Goal: Complete application form: Complete application form

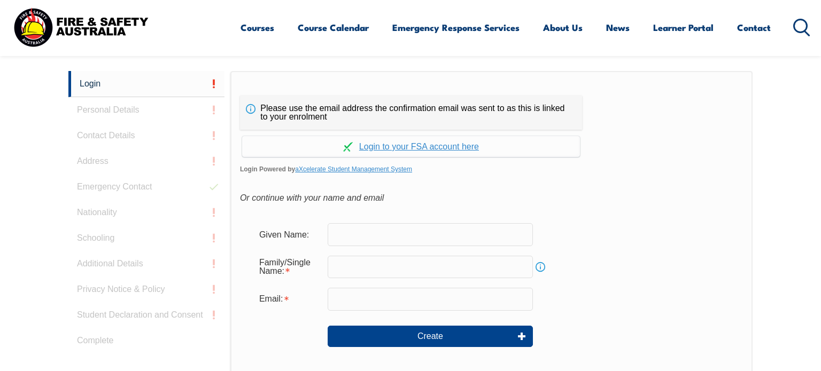
click at [353, 230] on input "text" at bounding box center [430, 234] width 205 height 22
click at [592, 201] on div "Or continue with your name and email" at bounding box center [491, 198] width 503 height 16
click at [359, 236] on input "text" at bounding box center [430, 234] width 205 height 22
type input "[PERSON_NAME]"
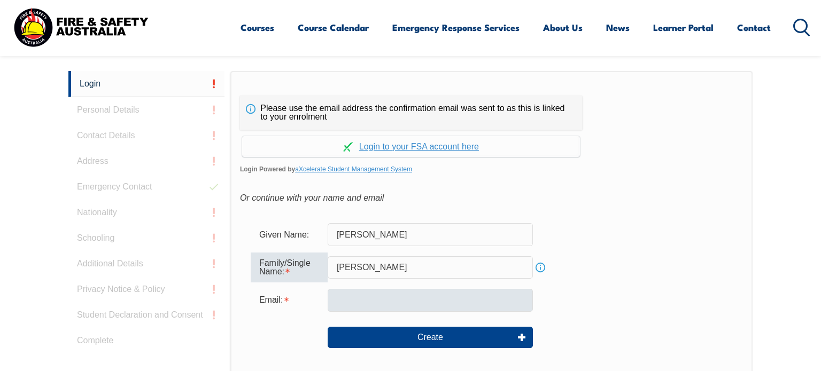
type input "[PERSON_NAME]"
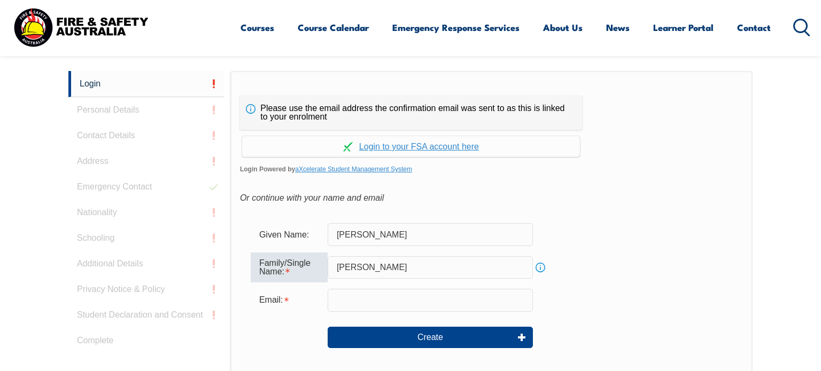
click at [412, 299] on input "email" at bounding box center [430, 300] width 205 height 22
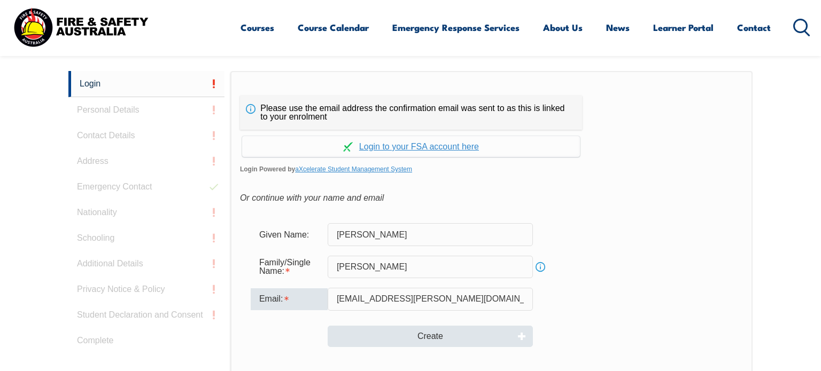
type input "[EMAIL_ADDRESS][PERSON_NAME][DOMAIN_NAME]"
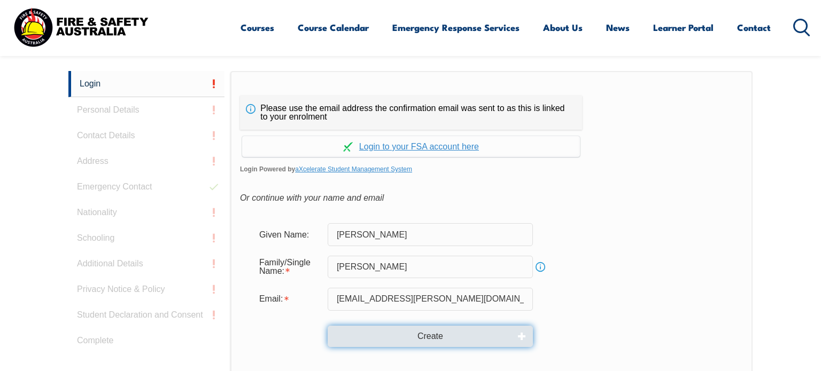
click at [403, 340] on button "Create" at bounding box center [430, 336] width 205 height 21
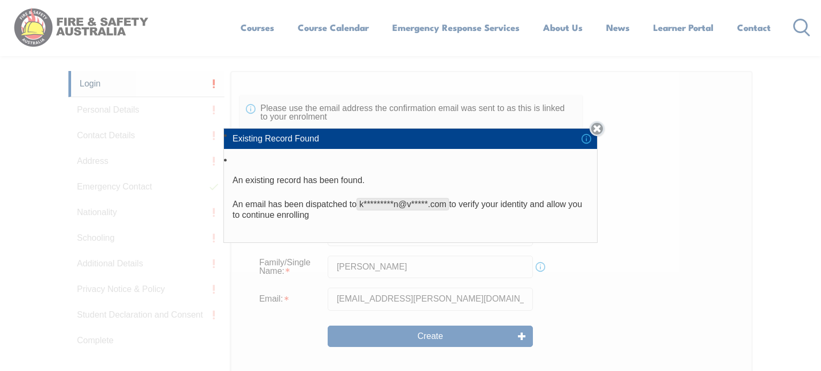
click at [591, 132] on link "Close" at bounding box center [596, 128] width 15 height 15
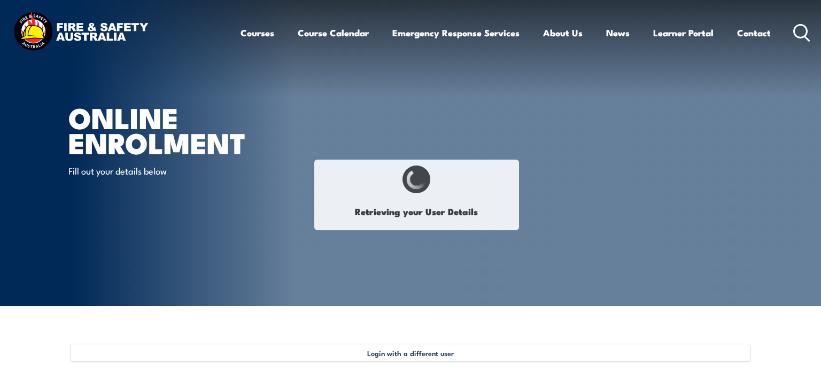
type input "[PERSON_NAME]"
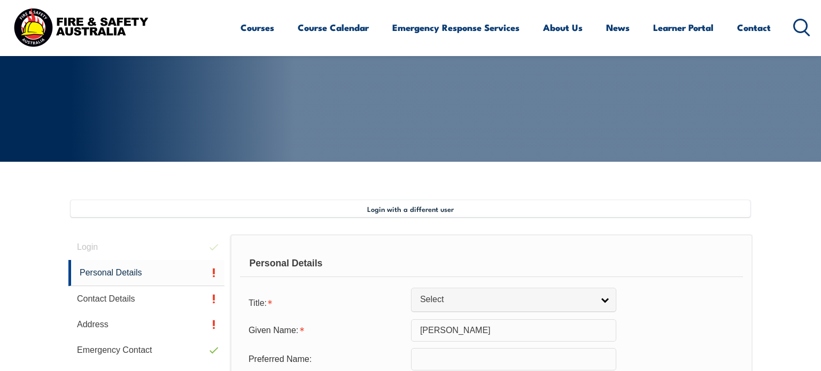
scroll to position [291, 0]
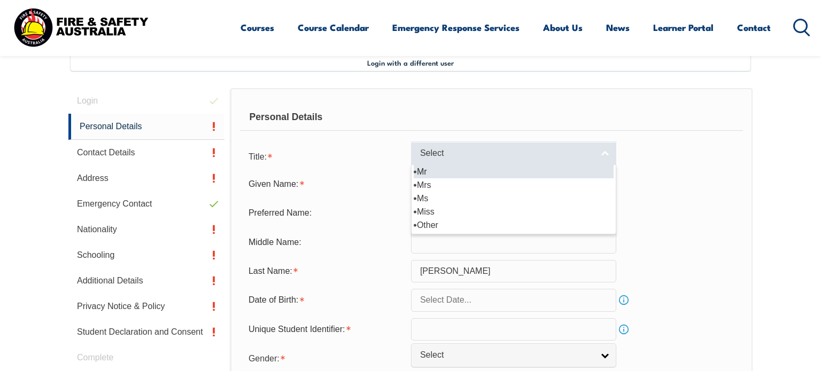
click at [462, 152] on span "Select" at bounding box center [506, 153] width 173 height 11
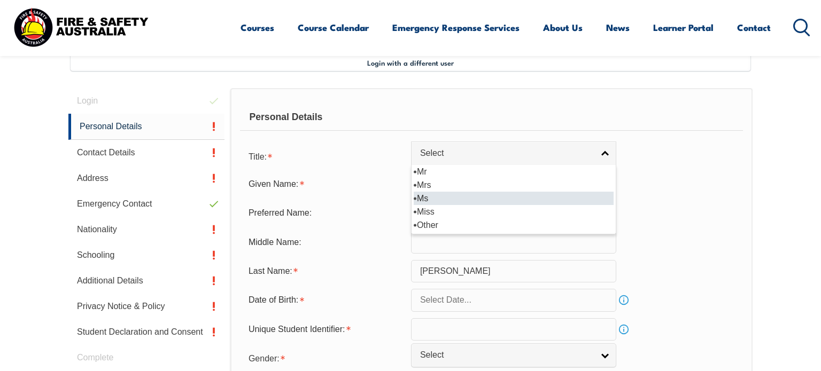
click at [422, 197] on li "Ms" at bounding box center [514, 198] width 200 height 13
select select "Ms"
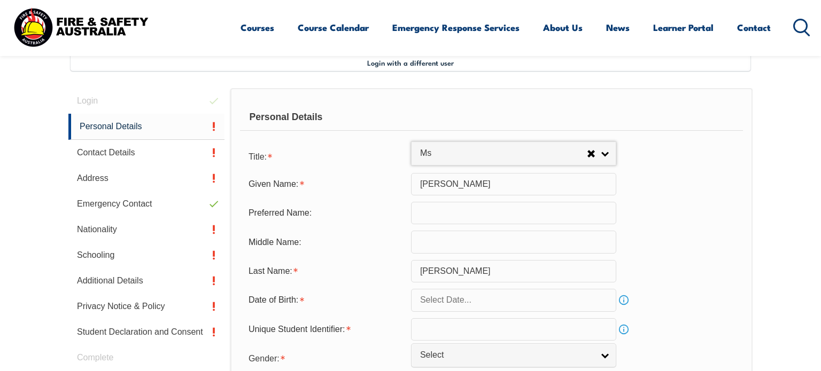
click at [425, 239] on input "text" at bounding box center [513, 242] width 205 height 22
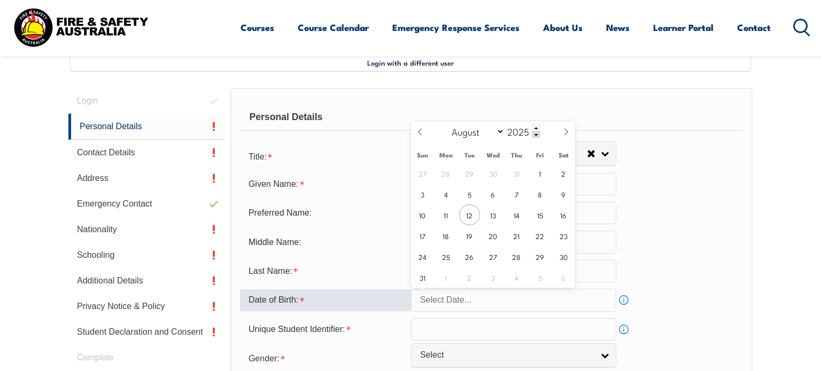
click at [446, 302] on input "text" at bounding box center [513, 300] width 205 height 22
click at [513, 129] on input "2025" at bounding box center [521, 131] width 35 height 13
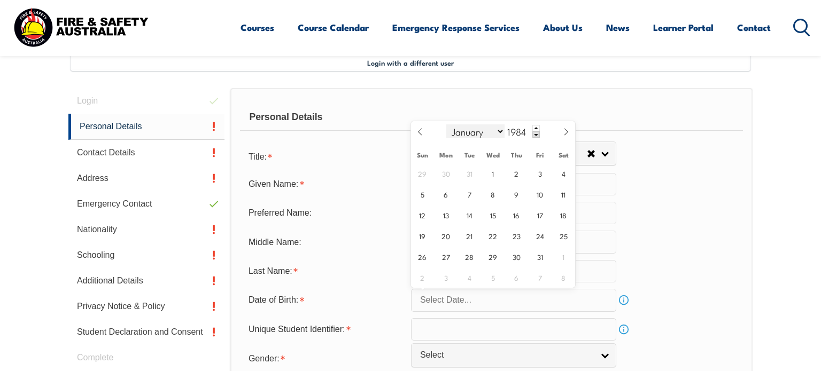
type input "1984"
click at [500, 133] on select "January February March April May June July August September October November De…" at bounding box center [475, 132] width 58 height 14
select select "10"
click at [447, 125] on select "January February March April May June July August September October November De…" at bounding box center [475, 132] width 58 height 14
click at [534, 212] on span "16" at bounding box center [540, 215] width 21 height 21
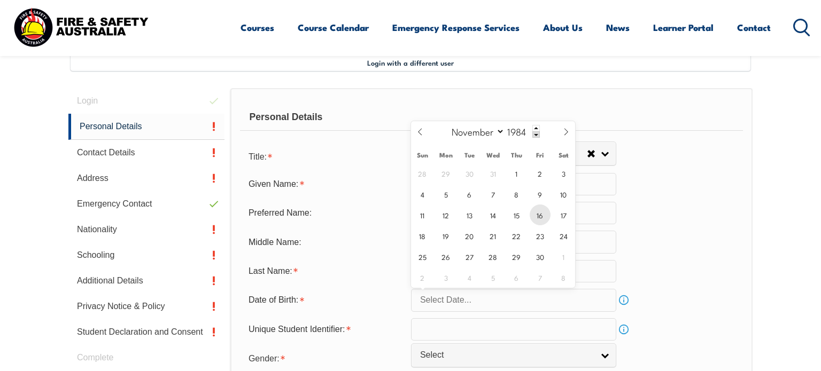
type input "[DATE]"
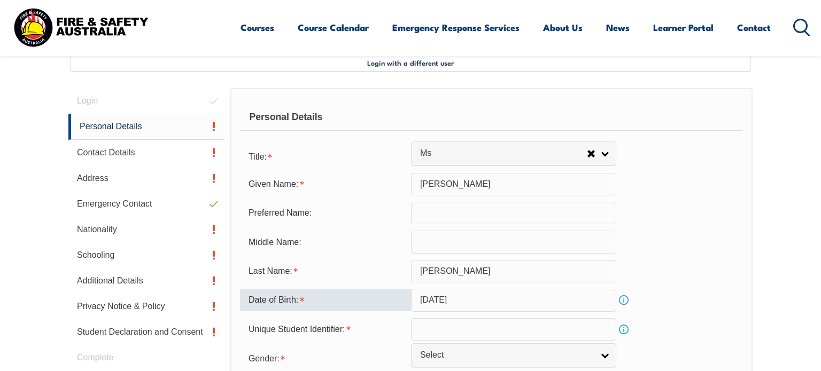
click at [732, 266] on div "Last Name: [PERSON_NAME]" at bounding box center [491, 271] width 503 height 22
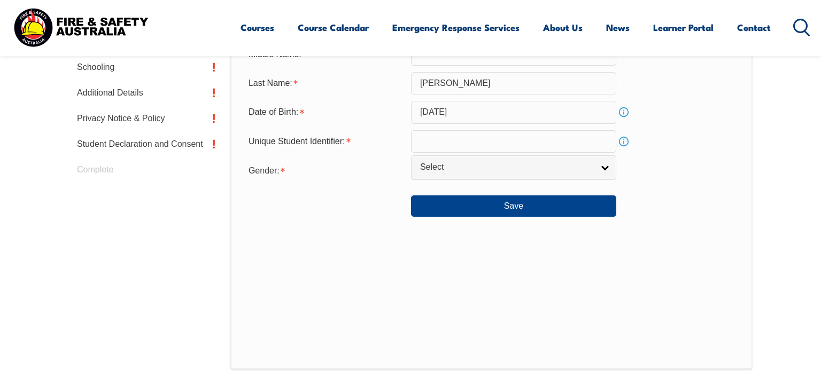
scroll to position [480, 0]
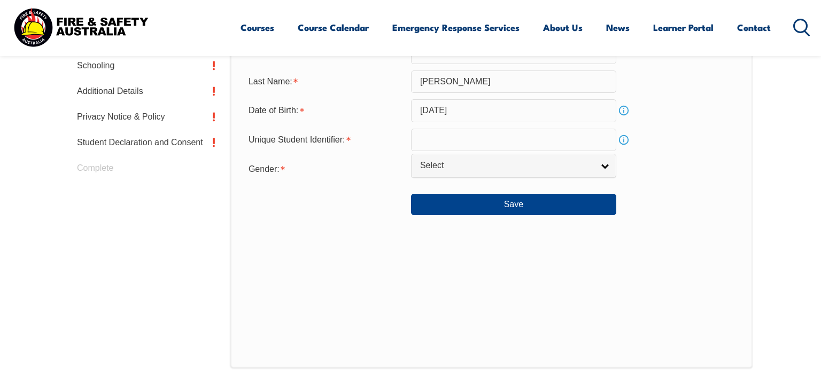
click at [527, 144] on input "text" at bounding box center [513, 140] width 205 height 22
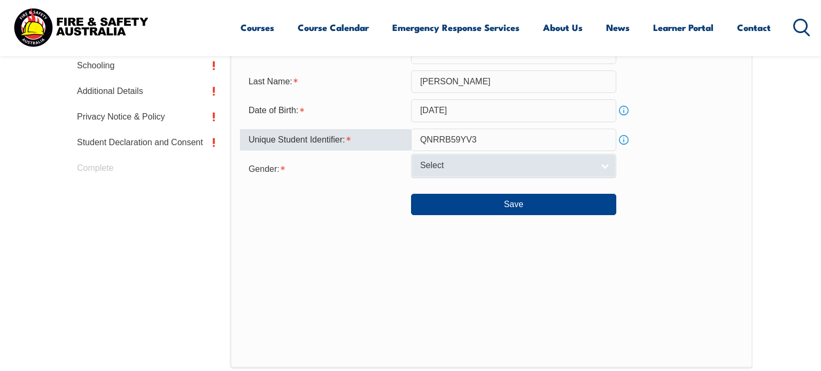
type input "QNRRB59YV3"
click at [476, 167] on span "Select" at bounding box center [506, 165] width 173 height 11
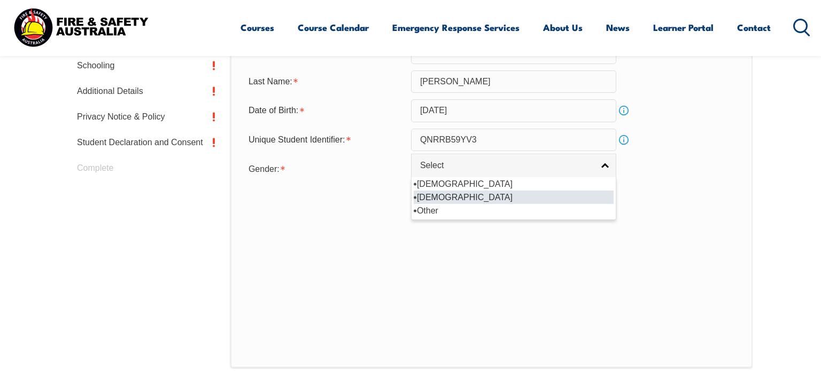
click at [430, 196] on li "[DEMOGRAPHIC_DATA]" at bounding box center [514, 197] width 200 height 13
select select "F"
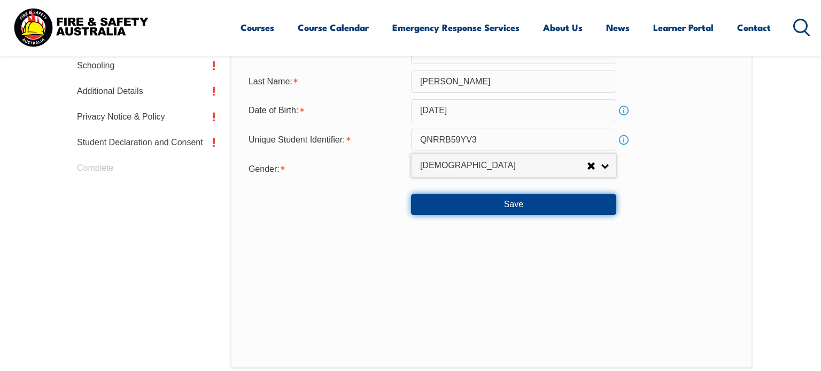
click at [509, 209] on button "Save" at bounding box center [513, 204] width 205 height 21
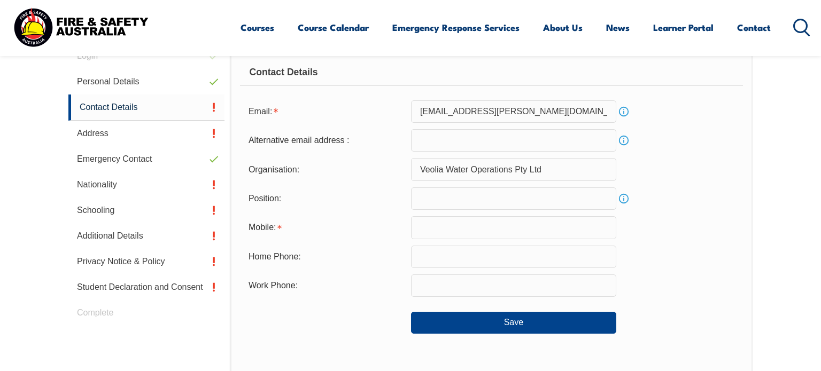
scroll to position [291, 0]
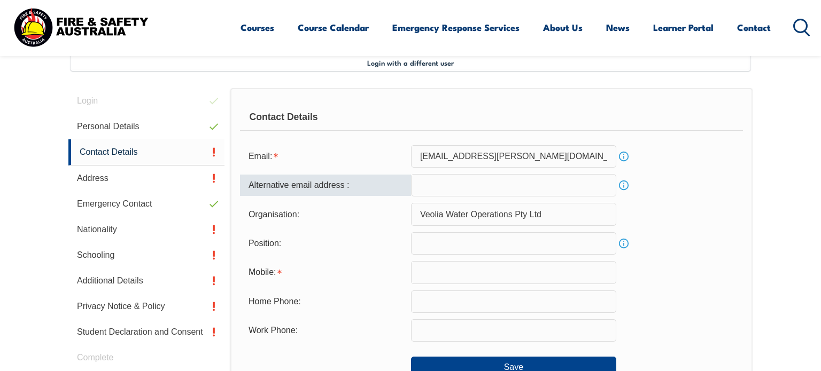
click at [453, 183] on input "email" at bounding box center [513, 185] width 205 height 22
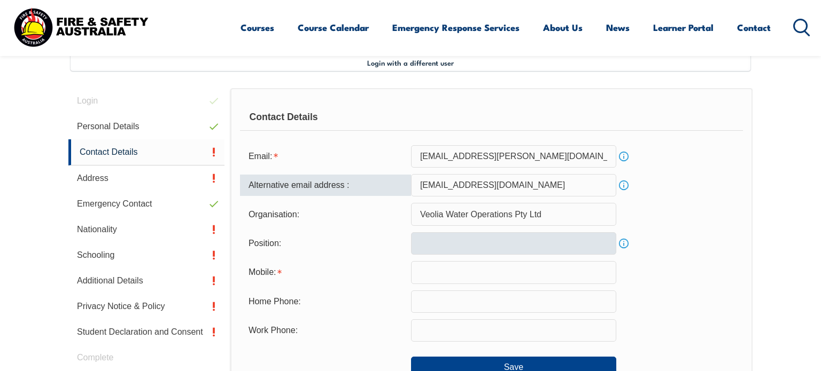
type input "[EMAIL_ADDRESS][DOMAIN_NAME]"
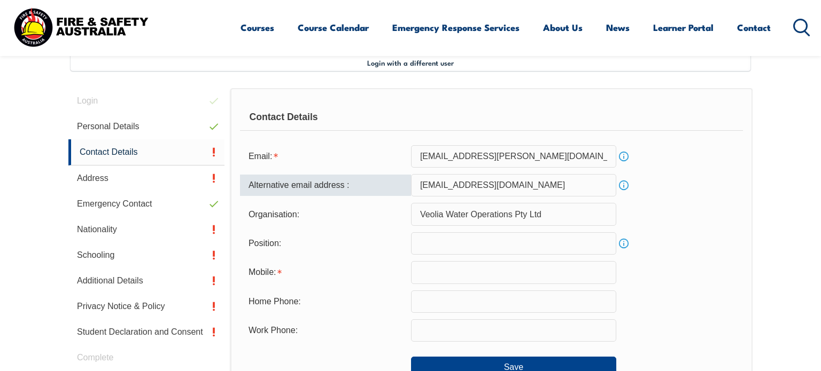
click at [437, 243] on input "text" at bounding box center [513, 243] width 205 height 22
type input "e"
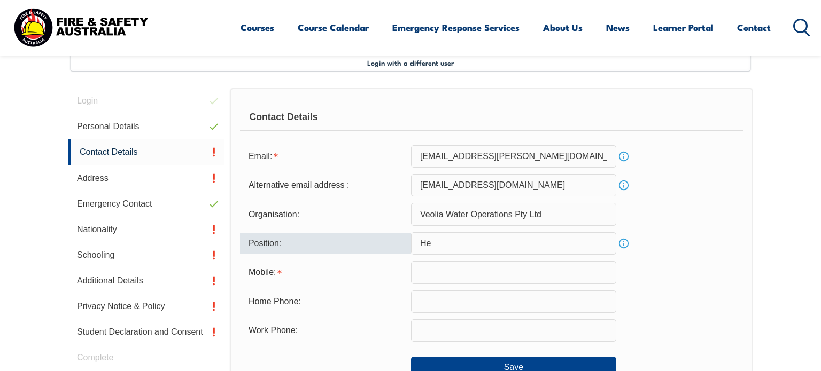
type input "H"
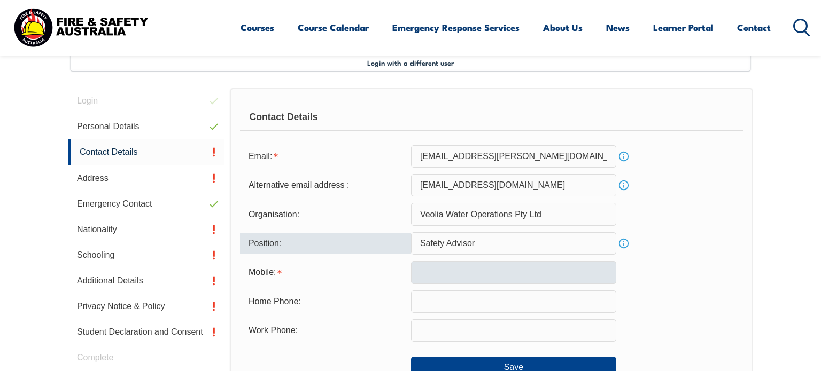
type input "Safety Advisor"
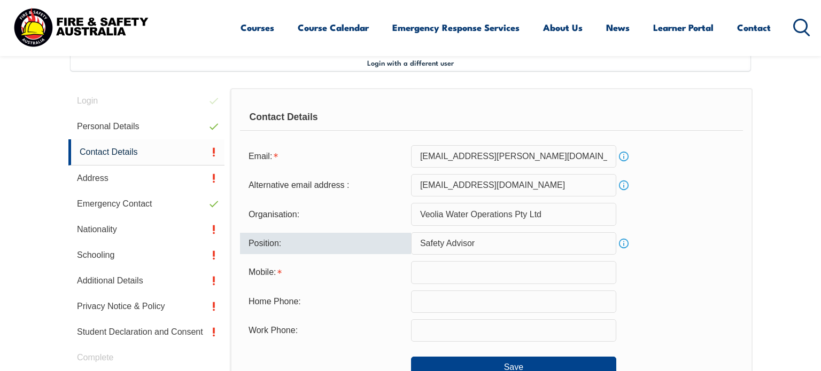
click at [433, 269] on input "text" at bounding box center [513, 272] width 205 height 22
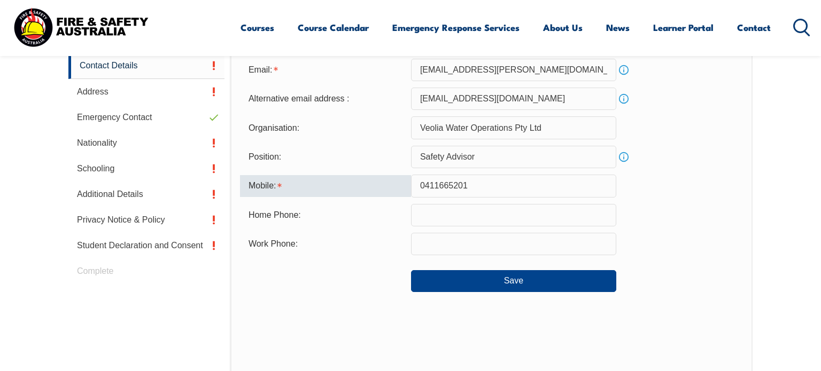
scroll to position [407, 0]
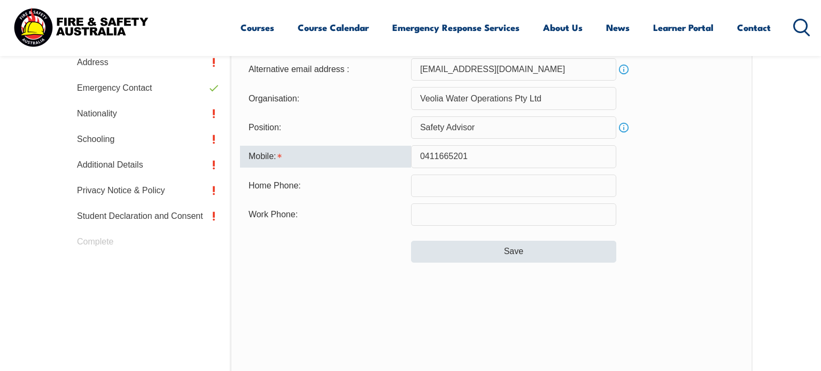
type input "0411665201"
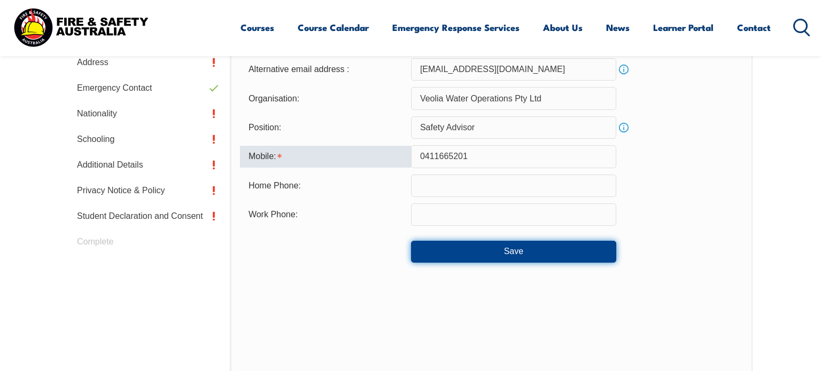
click at [507, 251] on button "Save" at bounding box center [513, 251] width 205 height 21
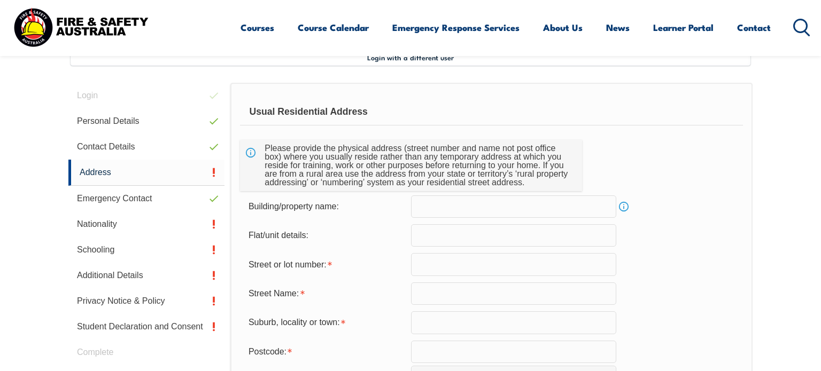
scroll to position [291, 0]
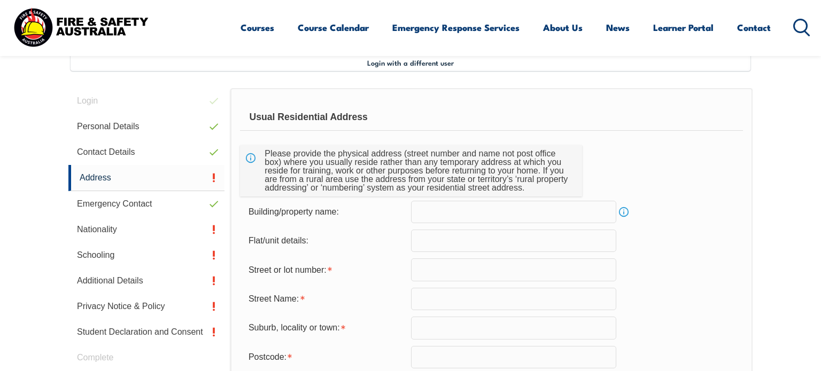
click at [480, 269] on input "text" at bounding box center [513, 270] width 205 height 22
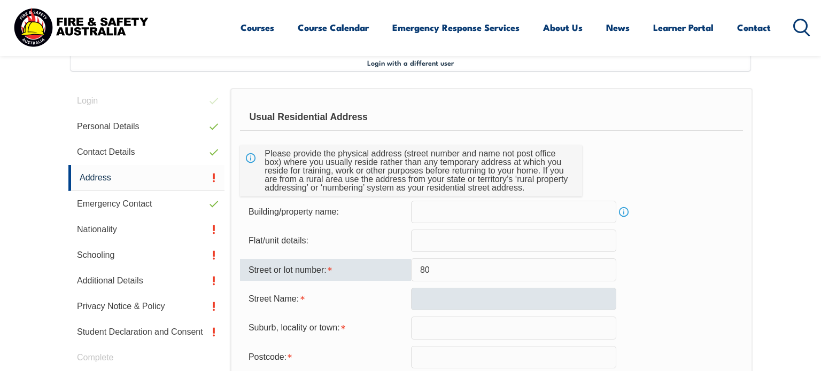
type input "80"
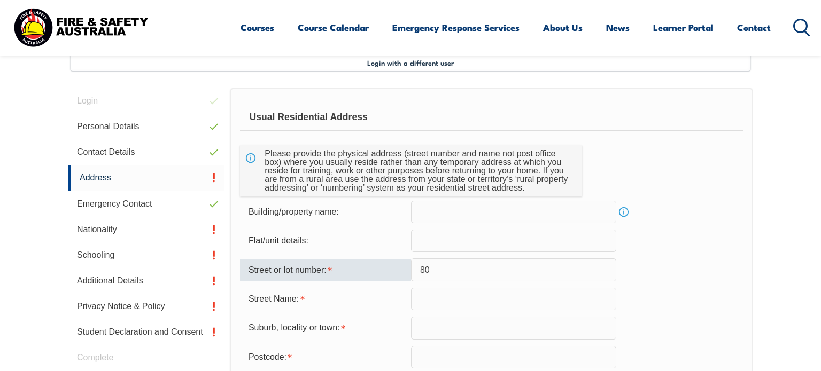
click at [466, 303] on input "text" at bounding box center [513, 299] width 205 height 22
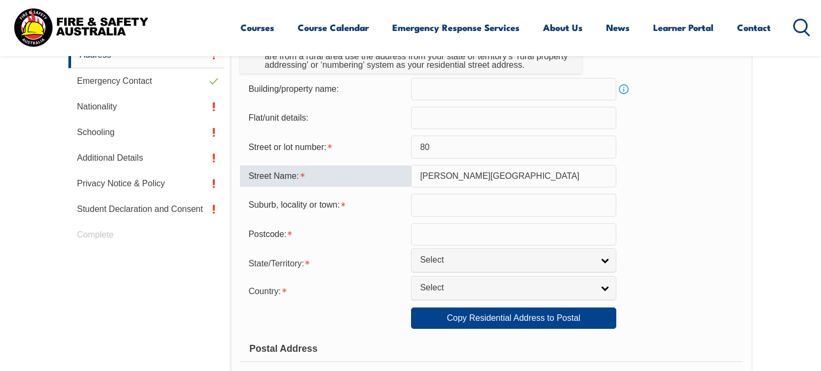
scroll to position [415, 0]
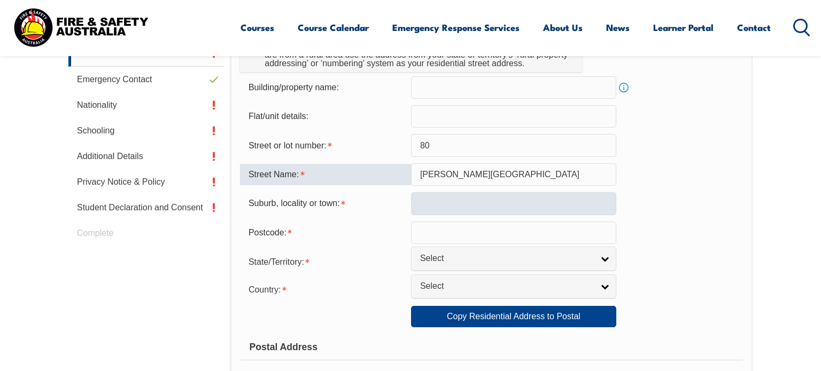
type input "[PERSON_NAME][GEOGRAPHIC_DATA]"
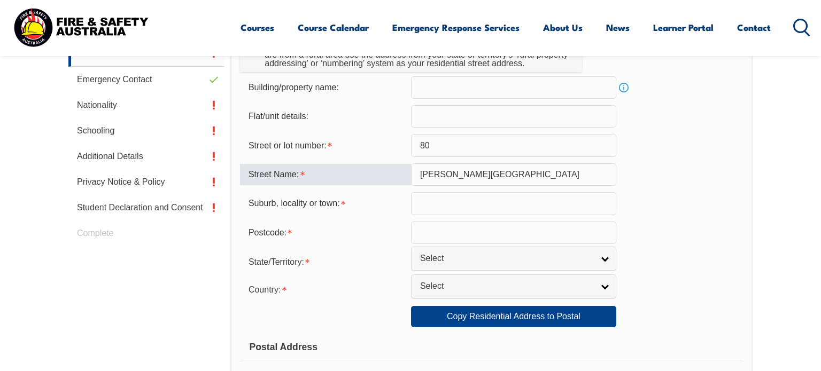
click at [426, 200] on input "text" at bounding box center [513, 203] width 205 height 22
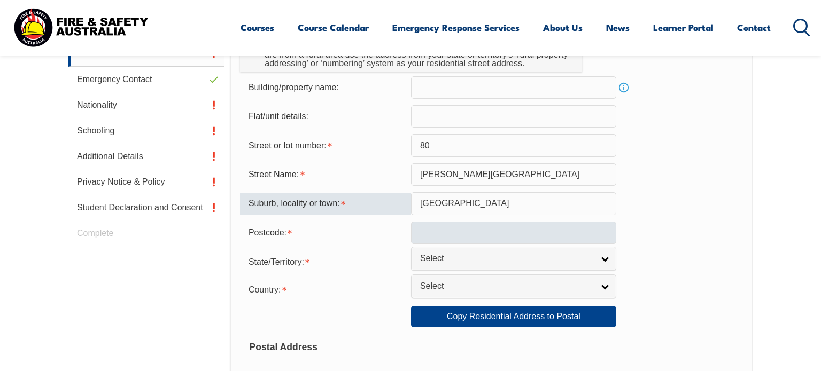
type input "[GEOGRAPHIC_DATA]"
click at [428, 228] on input "text" at bounding box center [513, 233] width 205 height 22
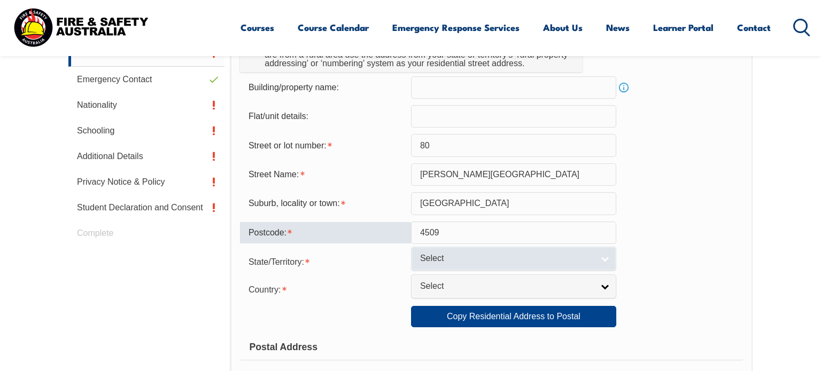
type input "4509"
click at [465, 260] on span "Select" at bounding box center [506, 258] width 173 height 11
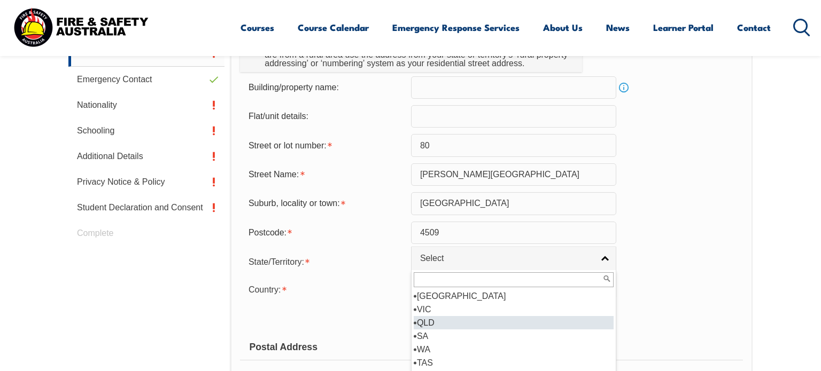
click at [432, 328] on li "QLD" at bounding box center [514, 322] width 200 height 13
select select "QLD"
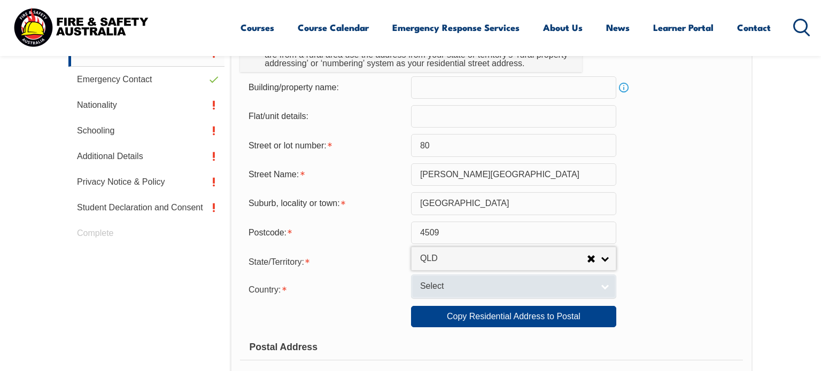
click at [475, 291] on span "Select" at bounding box center [506, 286] width 173 height 11
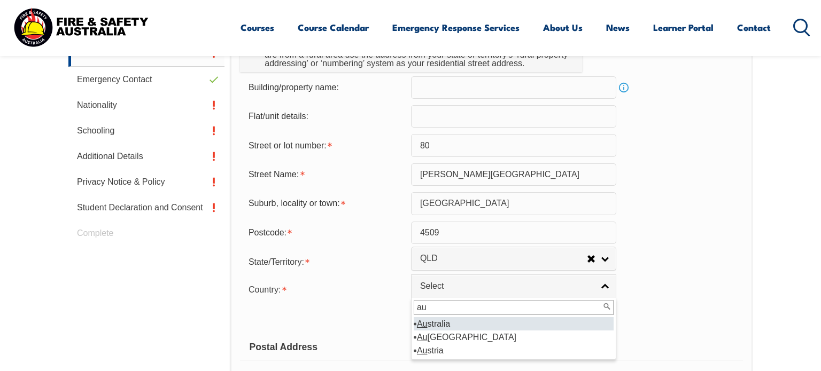
type input "au"
click at [443, 321] on li "Au stralia" at bounding box center [514, 323] width 200 height 13
select select "1101"
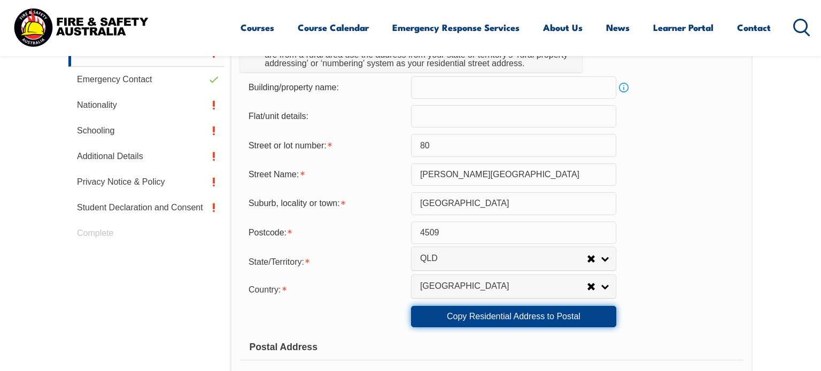
click at [515, 316] on link "Copy Residential Address to Postal" at bounding box center [513, 316] width 205 height 21
type input "80"
type input "[PERSON_NAME][GEOGRAPHIC_DATA]"
type input "[GEOGRAPHIC_DATA]"
select select "QLD"
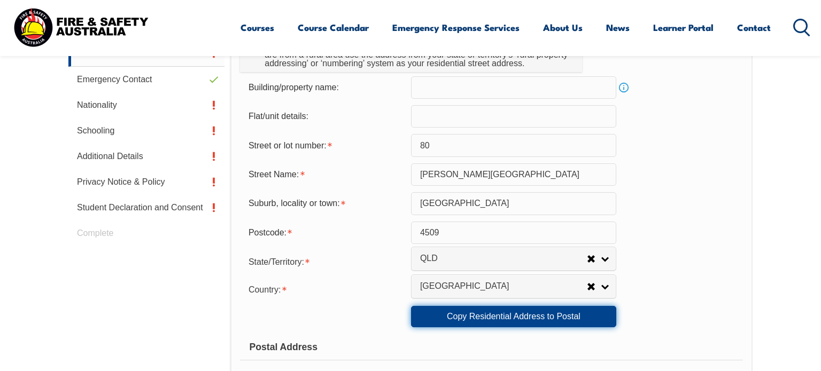
type input "4509"
select select "1101"
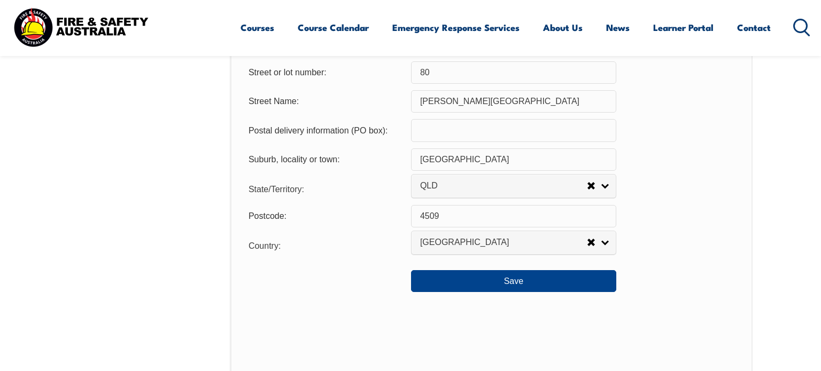
scroll to position [803, 0]
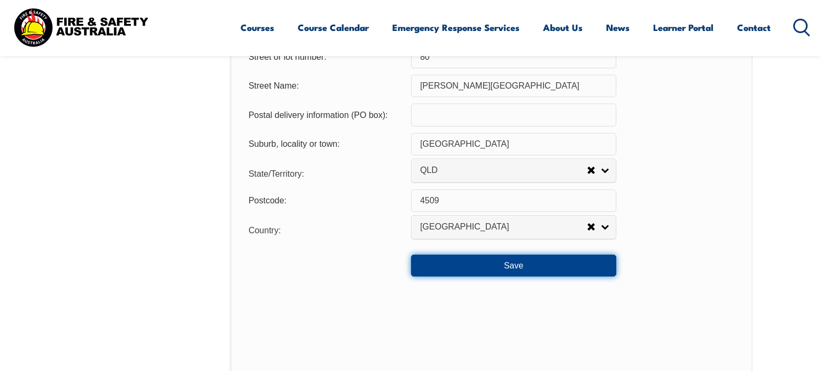
click at [503, 270] on button "Save" at bounding box center [513, 265] width 205 height 21
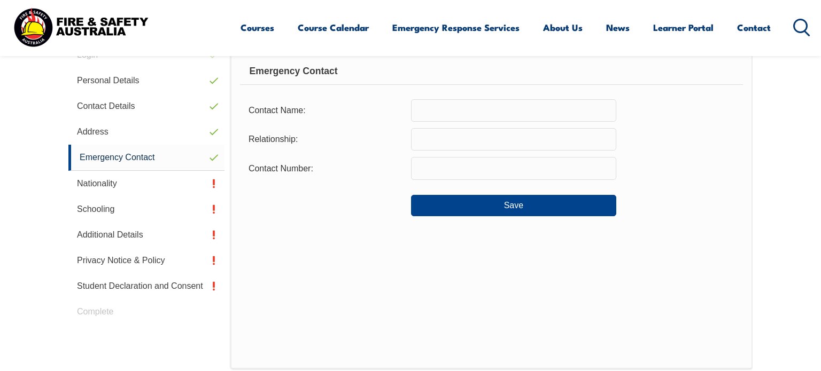
scroll to position [291, 0]
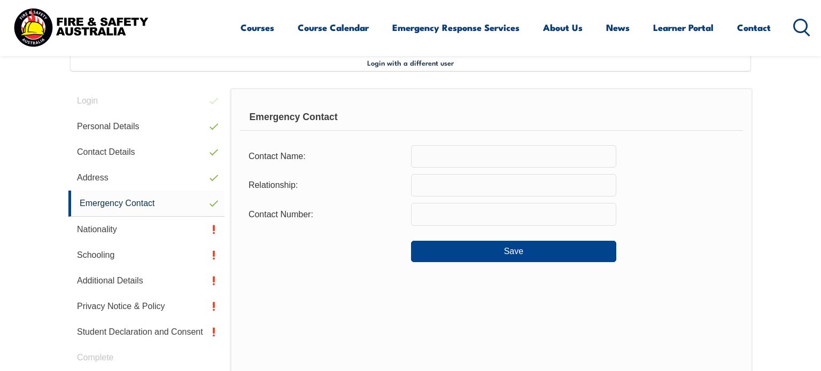
click at [503, 162] on input "text" at bounding box center [513, 156] width 205 height 22
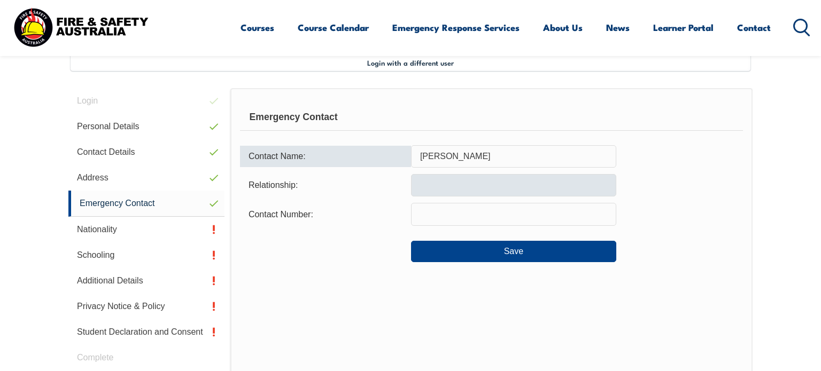
type input "[PERSON_NAME]"
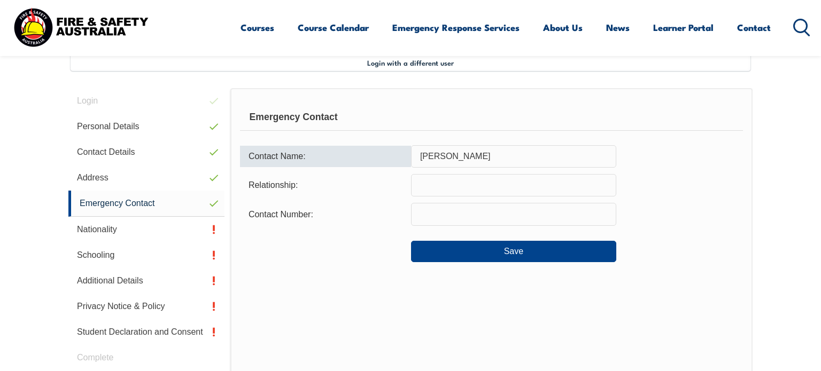
click at [481, 183] on input "text" at bounding box center [513, 185] width 205 height 22
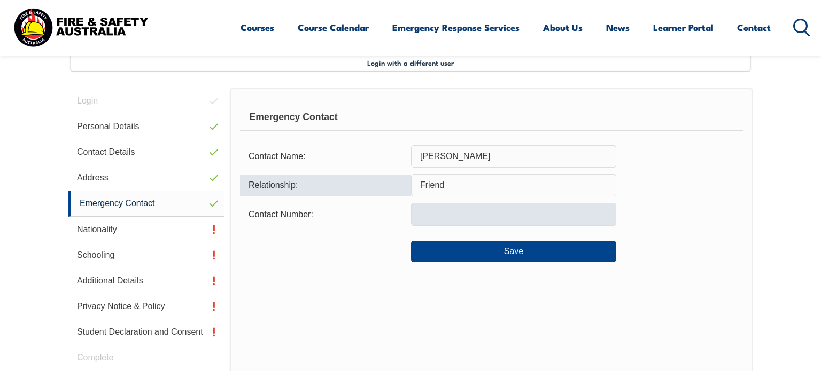
type input "Friend"
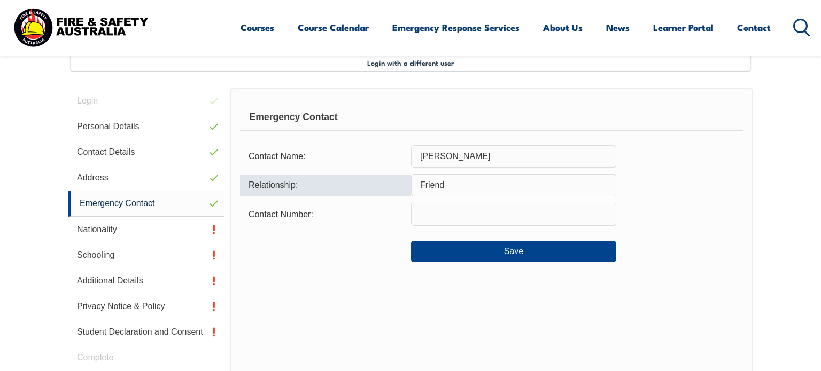
click at [457, 214] on input "text" at bounding box center [513, 214] width 205 height 22
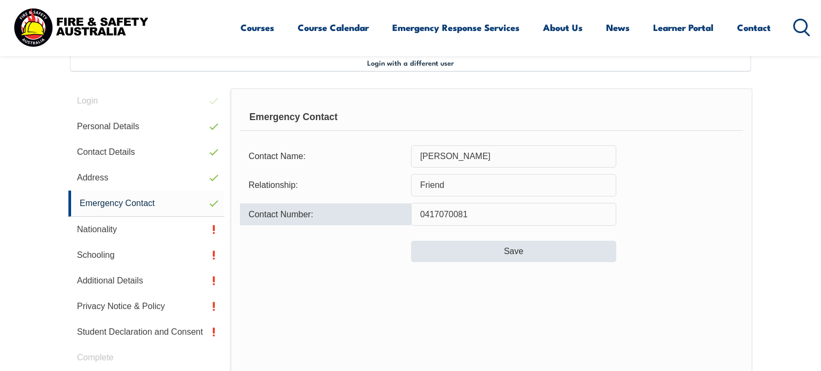
type input "0417070081"
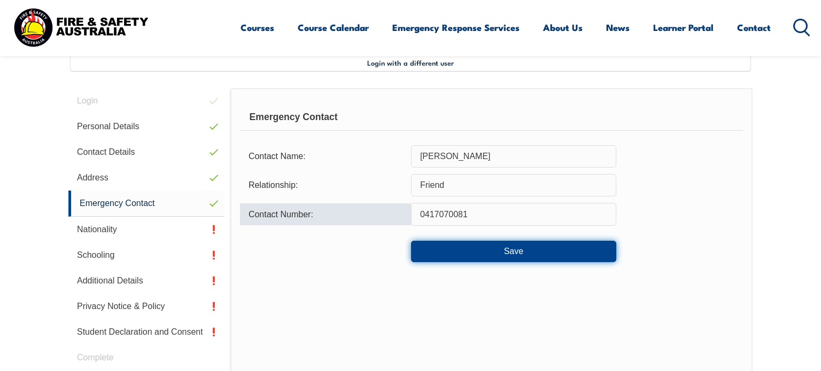
click at [512, 247] on button "Save" at bounding box center [513, 251] width 205 height 21
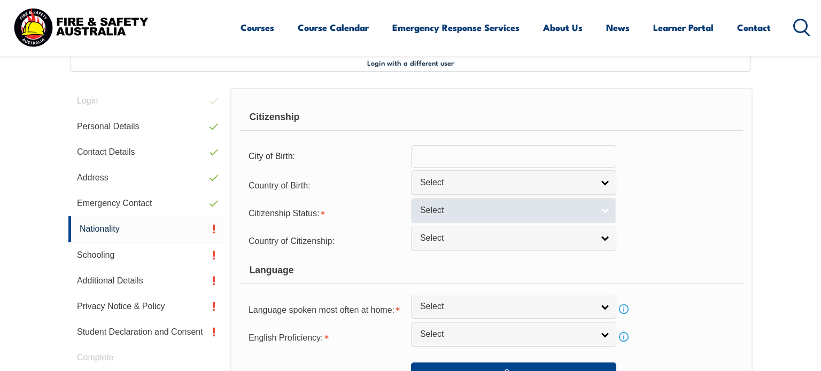
click at [495, 211] on span "Select" at bounding box center [506, 210] width 173 height 11
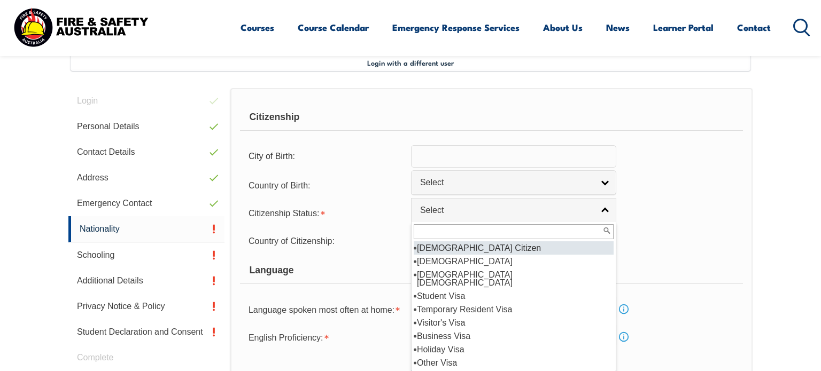
click at [458, 248] on li "[DEMOGRAPHIC_DATA] Citizen" at bounding box center [514, 248] width 200 height 13
select select "1"
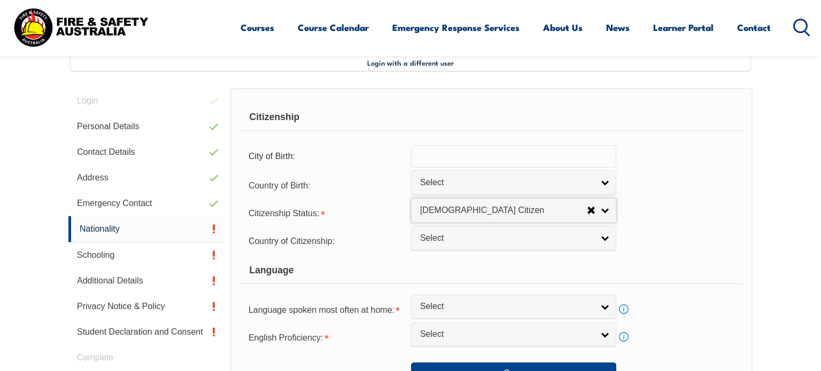
click at [688, 207] on div "Citizenship Status: [DEMOGRAPHIC_DATA] Citizen [DEMOGRAPHIC_DATA] Citizen [DEMO…" at bounding box center [491, 212] width 503 height 21
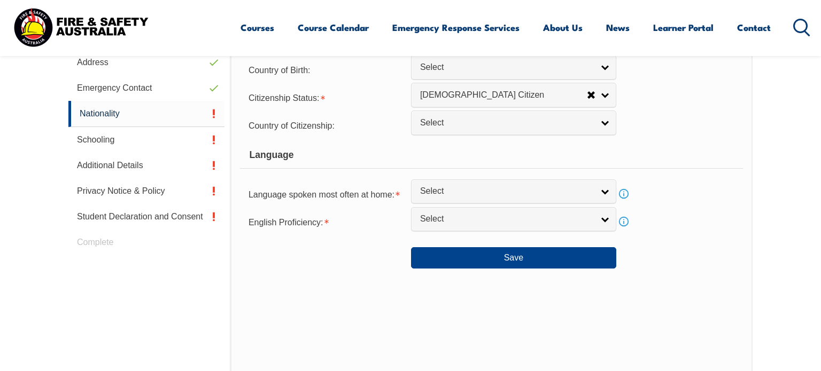
scroll to position [447, 0]
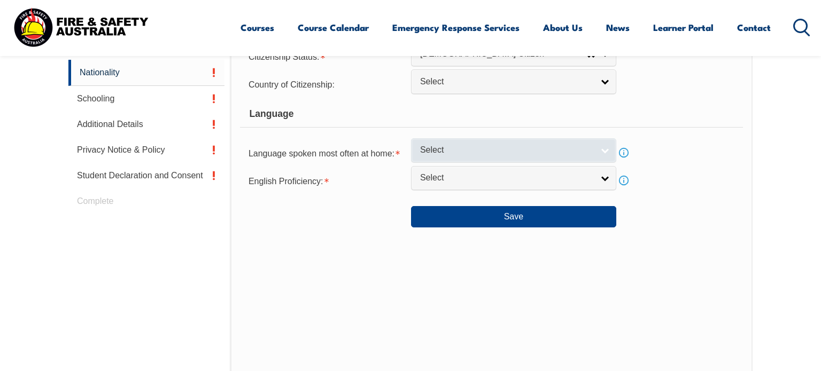
click at [466, 153] on span "Select" at bounding box center [506, 150] width 173 height 11
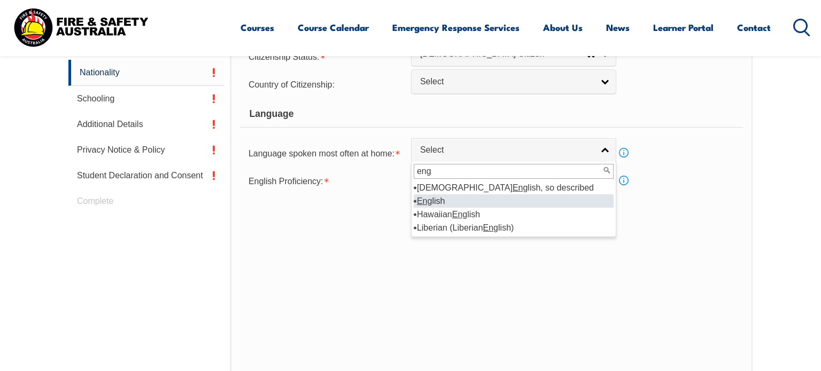
type input "eng"
click at [430, 198] on em "Eng" at bounding box center [424, 201] width 15 height 9
select select "1201"
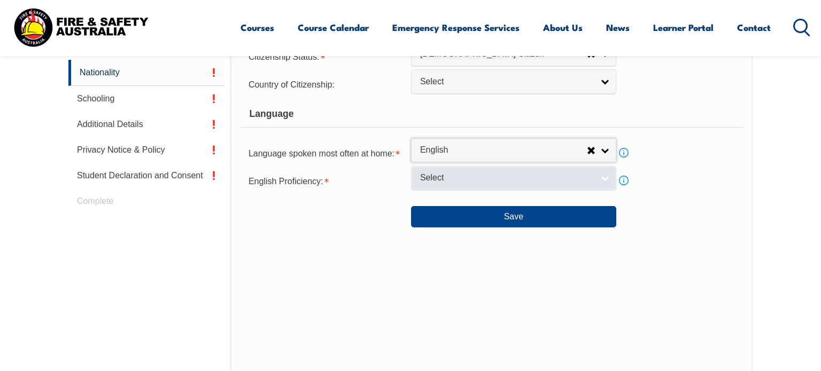
click at [447, 183] on link "Select" at bounding box center [513, 178] width 205 height 24
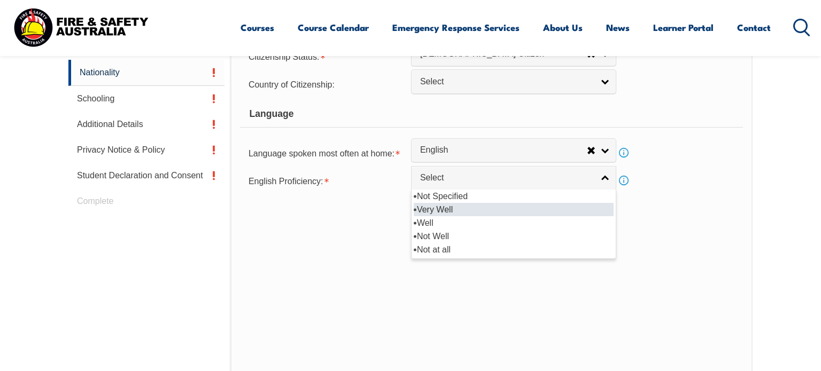
click at [432, 207] on li "Very Well" at bounding box center [514, 209] width 200 height 13
select select "1"
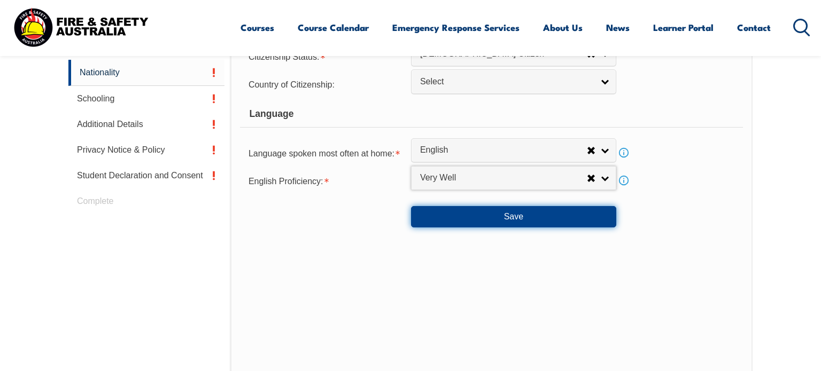
click at [500, 217] on button "Save" at bounding box center [513, 216] width 205 height 21
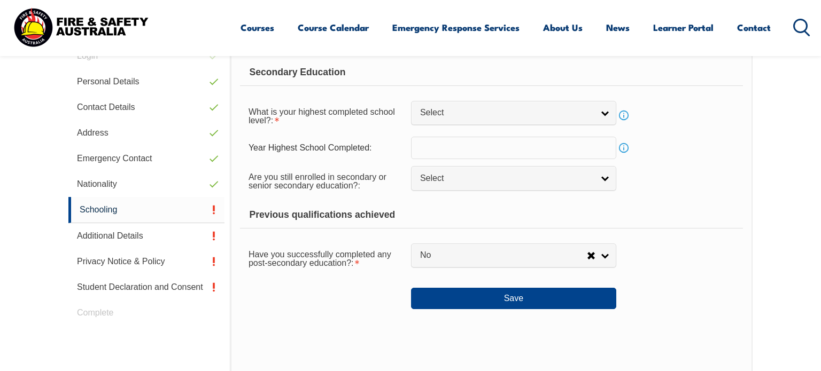
scroll to position [291, 0]
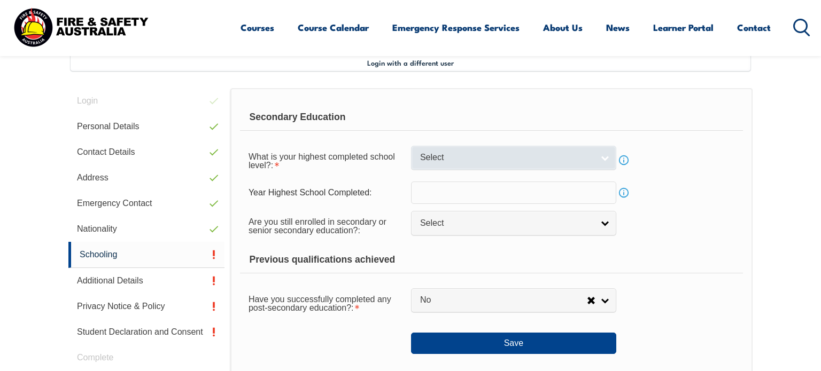
click at [484, 152] on span "Select" at bounding box center [506, 157] width 173 height 11
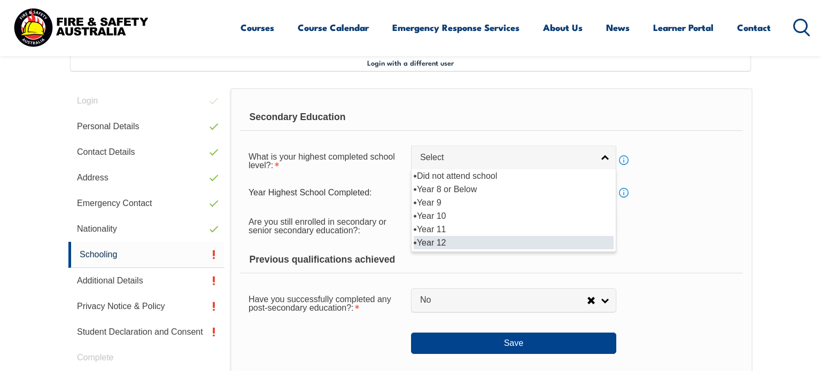
click at [427, 241] on li "Year 12" at bounding box center [514, 242] width 200 height 13
select select "12"
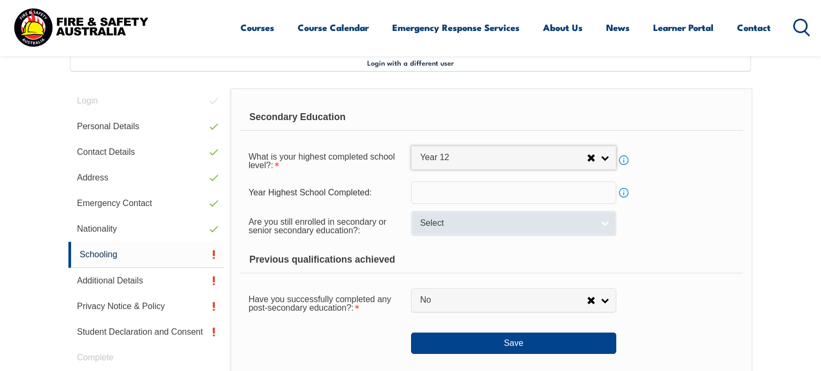
click at [444, 220] on span "Select" at bounding box center [506, 223] width 173 height 11
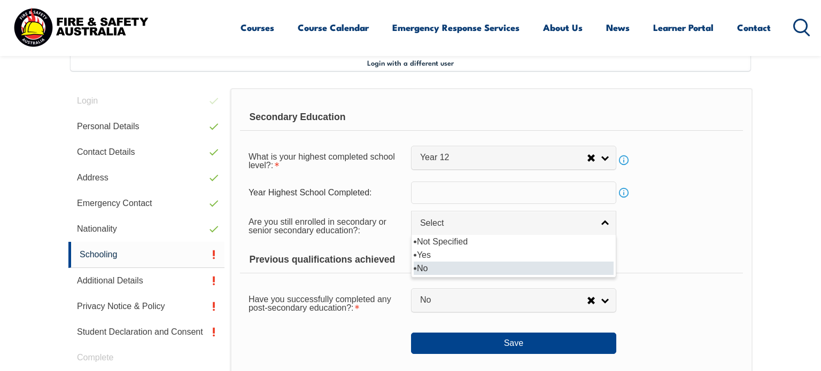
click at [425, 265] on li "No" at bounding box center [514, 268] width 200 height 13
select select "false"
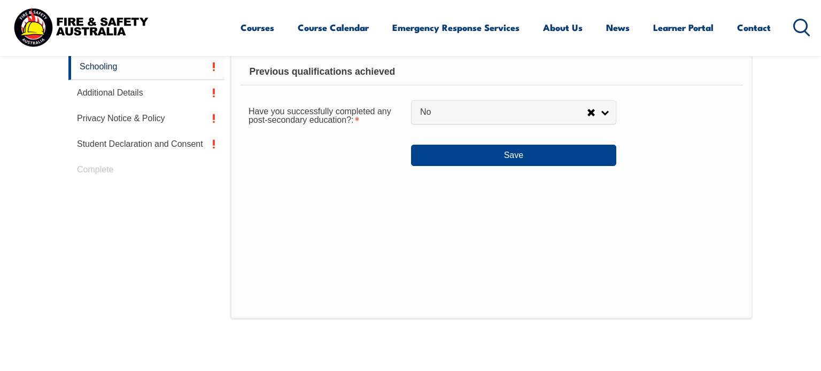
scroll to position [478, 0]
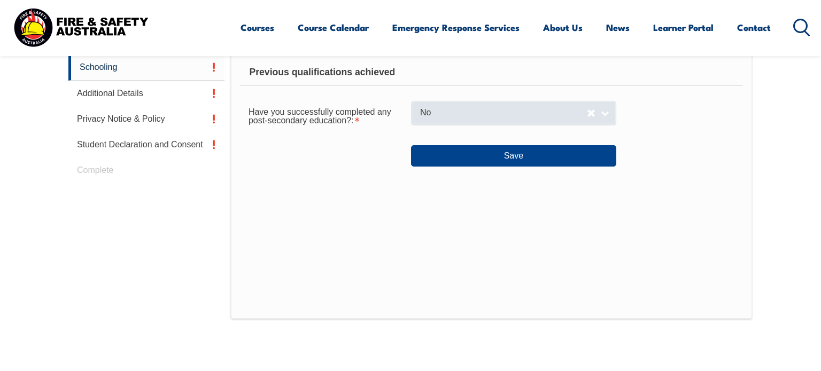
click at [520, 114] on span "No" at bounding box center [503, 112] width 167 height 11
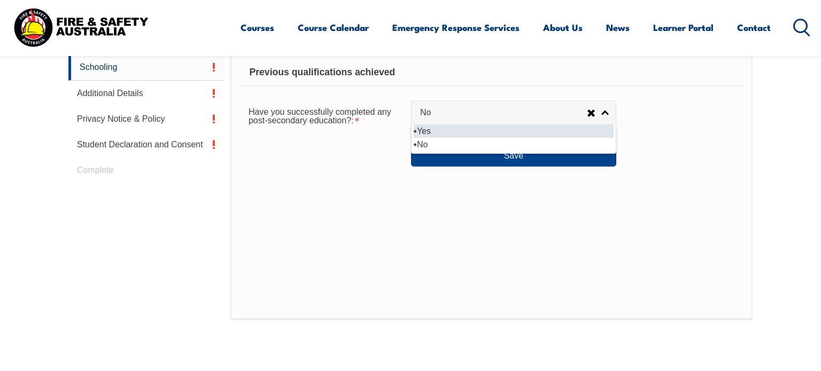
click at [475, 129] on li "Yes" at bounding box center [514, 131] width 200 height 13
select select "true"
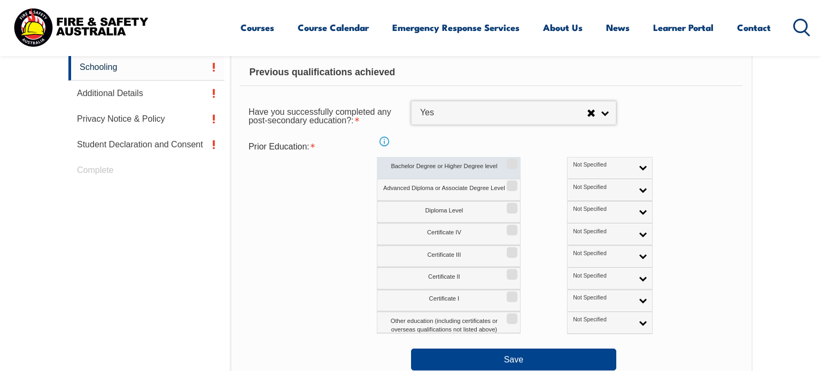
click at [510, 161] on input "Bachelor Degree or Higher Degree level" at bounding box center [510, 160] width 6 height 1
checkbox input "true"
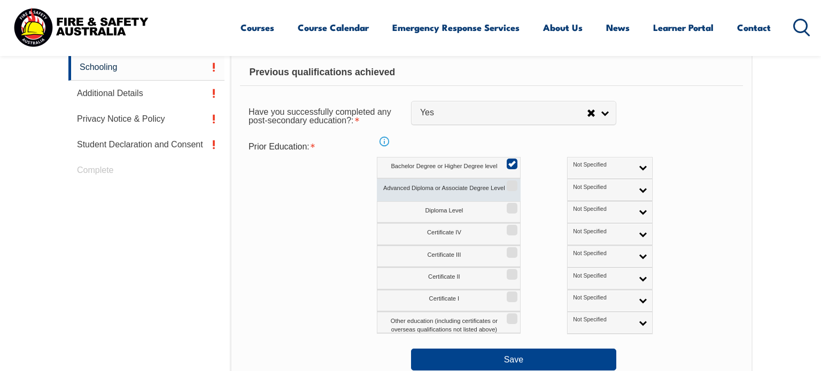
click at [510, 183] on input "Advanced Diploma or Associate Degree Level" at bounding box center [510, 182] width 6 height 1
checkbox input "true"
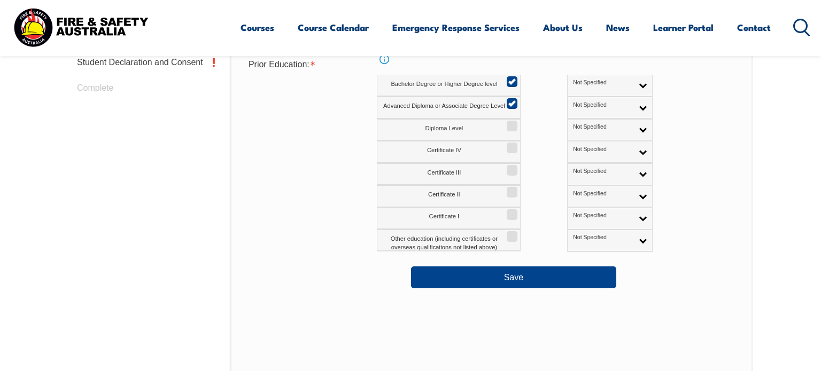
scroll to position [571, 0]
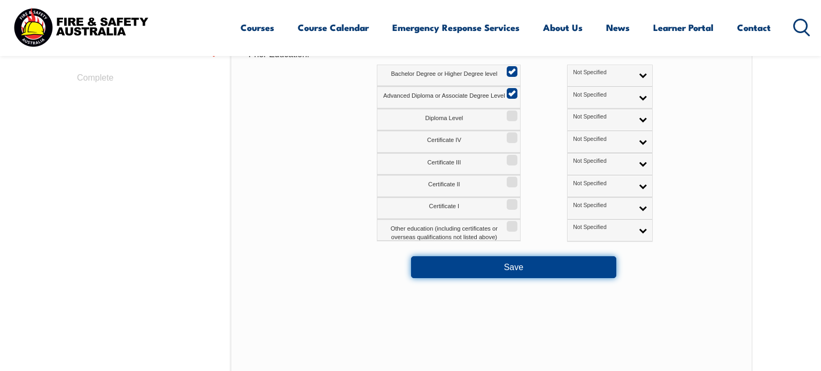
click at [505, 270] on button "Save" at bounding box center [513, 266] width 205 height 21
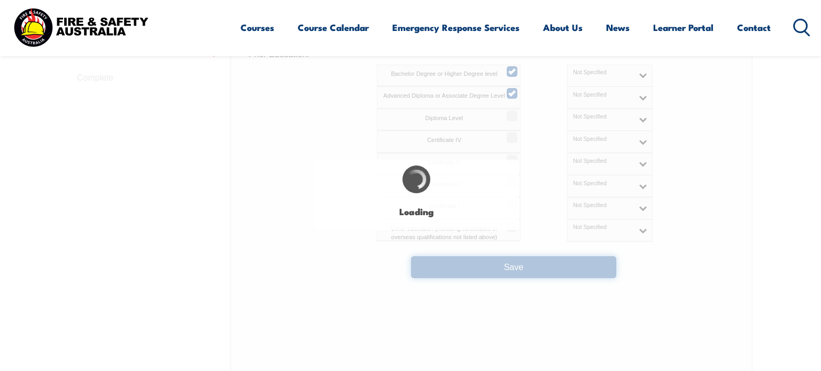
select select
select select "false"
select select "true"
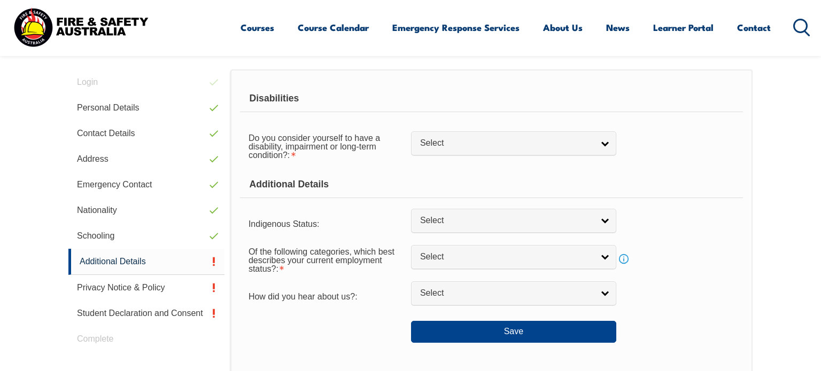
scroll to position [291, 0]
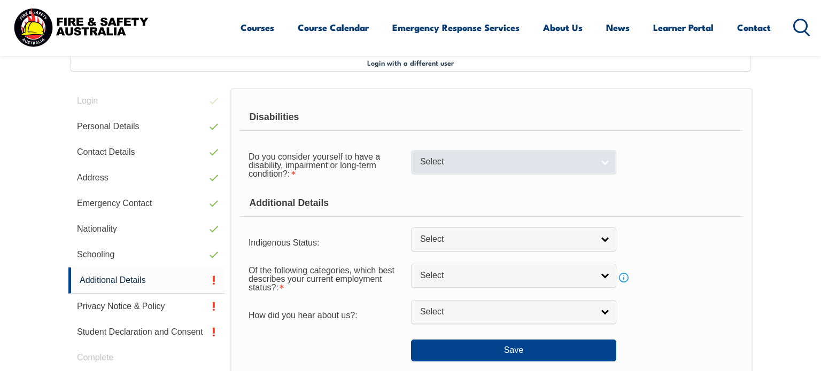
click at [491, 169] on link "Select" at bounding box center [513, 162] width 205 height 24
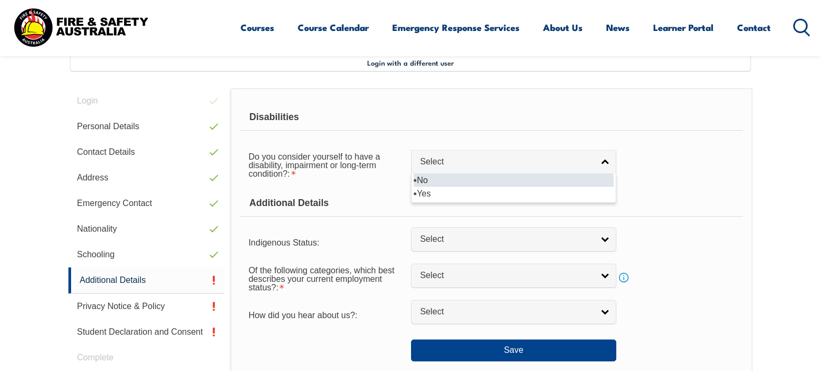
click at [465, 180] on li "No" at bounding box center [514, 180] width 200 height 13
select select "false"
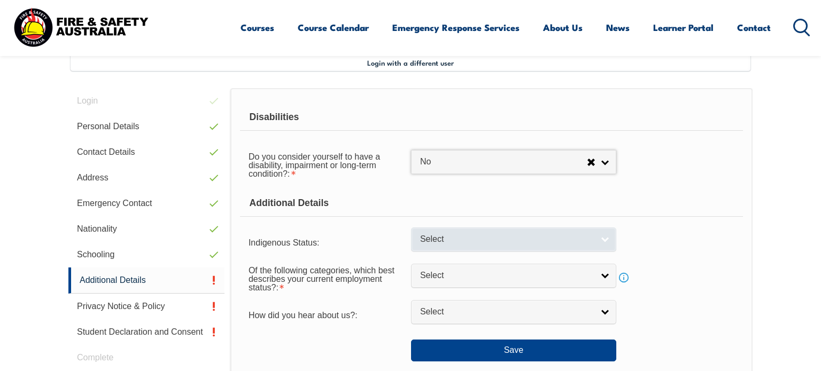
click at [454, 234] on span "Select" at bounding box center [506, 239] width 173 height 11
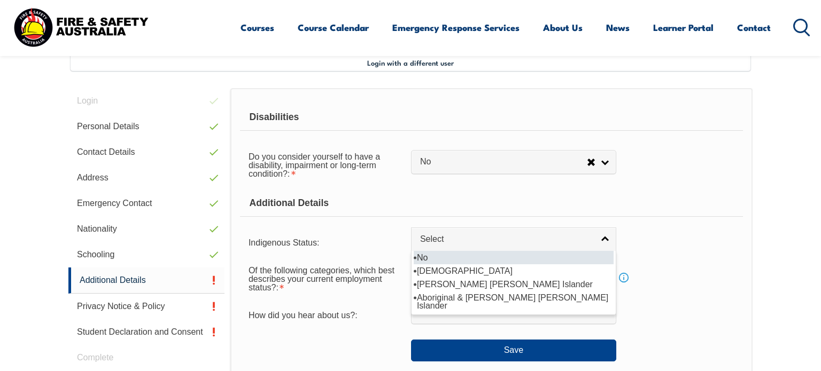
click at [430, 257] on li "No" at bounding box center [514, 257] width 200 height 13
select select "4"
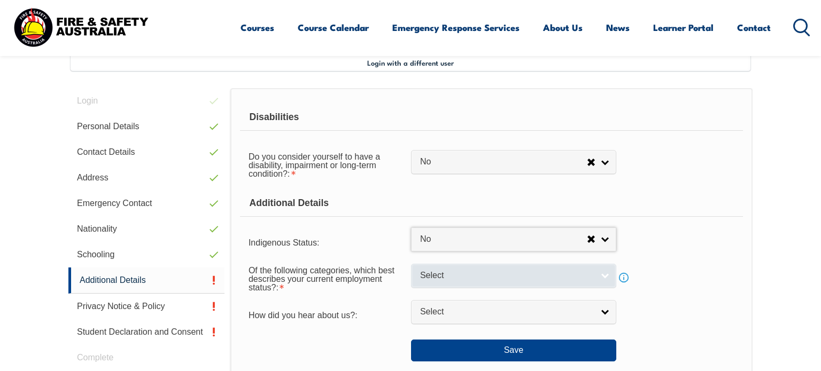
click at [430, 275] on span "Select" at bounding box center [506, 275] width 173 height 11
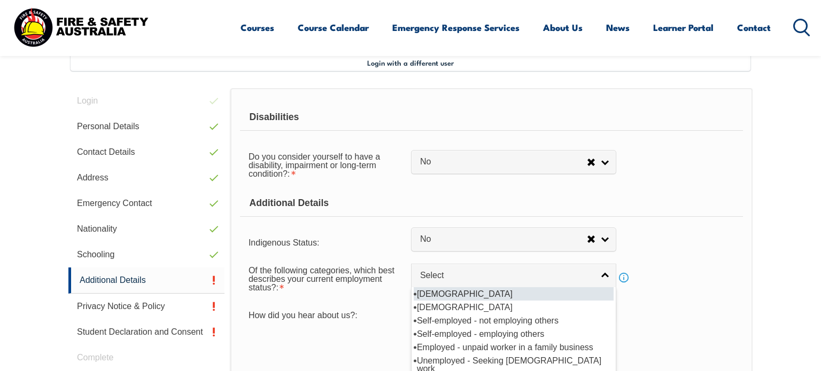
click at [425, 292] on li "[DEMOGRAPHIC_DATA]" at bounding box center [514, 293] width 200 height 13
select select "1"
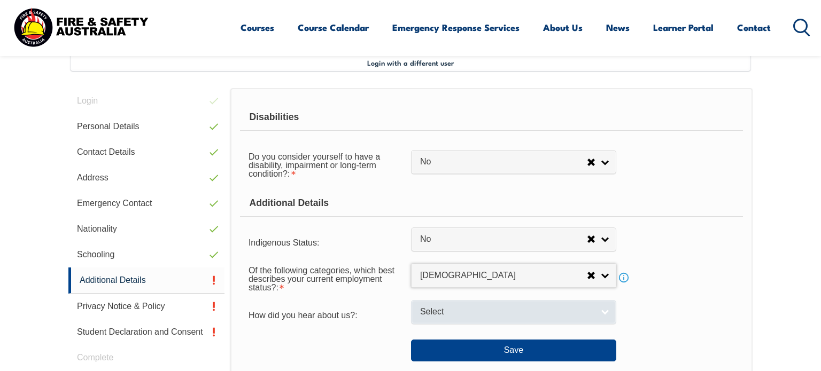
click at [461, 307] on span "Select" at bounding box center [506, 312] width 173 height 11
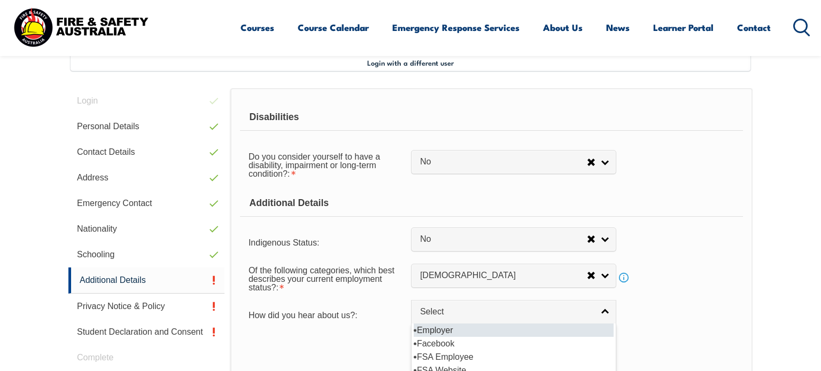
click at [434, 330] on li "Employer" at bounding box center [514, 330] width 200 height 13
select select "8019"
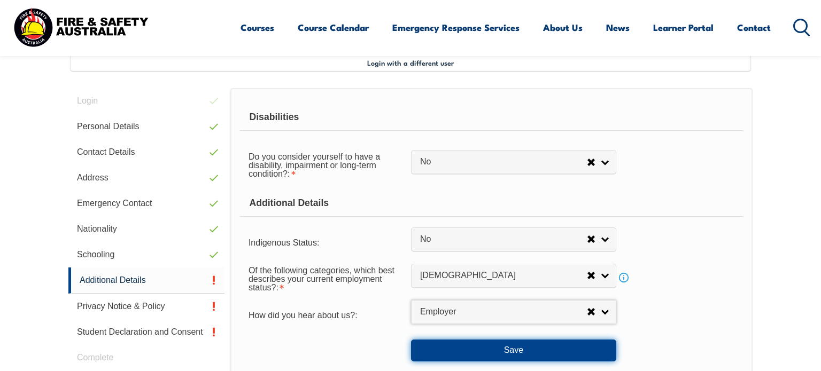
click at [461, 348] on button "Save" at bounding box center [513, 350] width 205 height 21
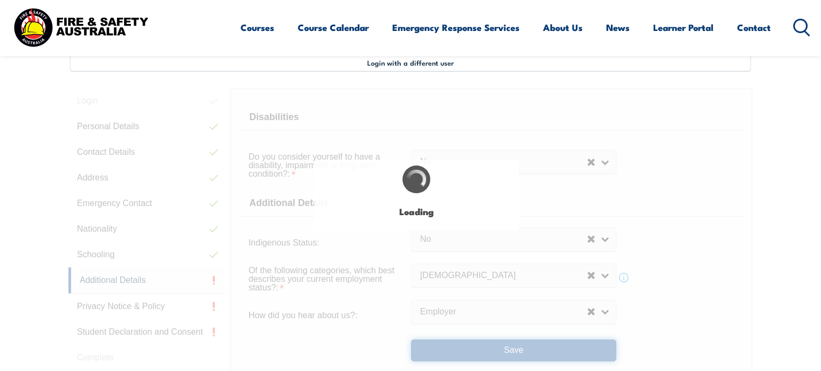
select select "false"
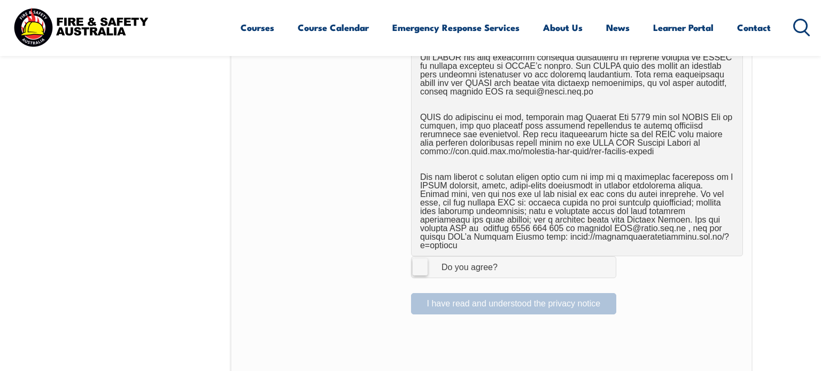
scroll to position [652, 0]
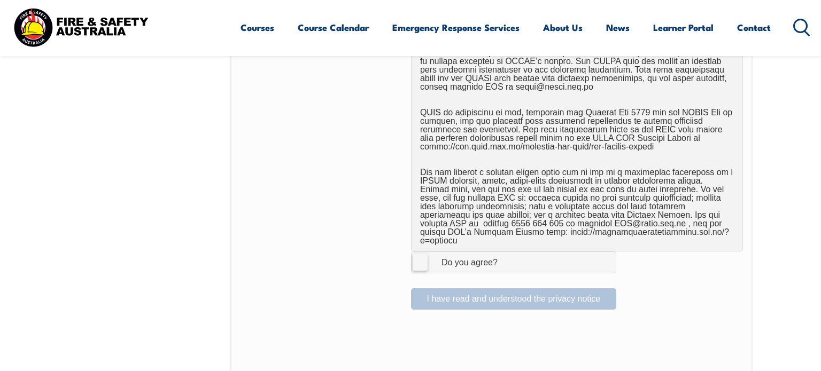
click at [415, 254] on label "I Agree Do you agree?" at bounding box center [513, 262] width 205 height 21
click at [506, 254] on input "I Agree Do you agree?" at bounding box center [515, 262] width 18 height 20
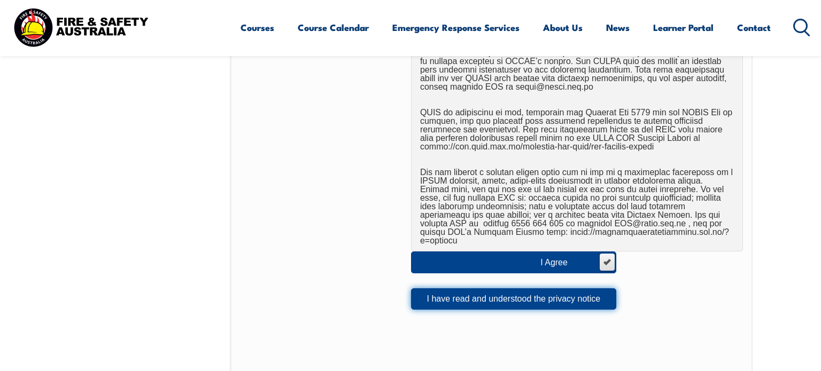
click at [515, 293] on button "I have read and understood the privacy notice" at bounding box center [513, 299] width 205 height 21
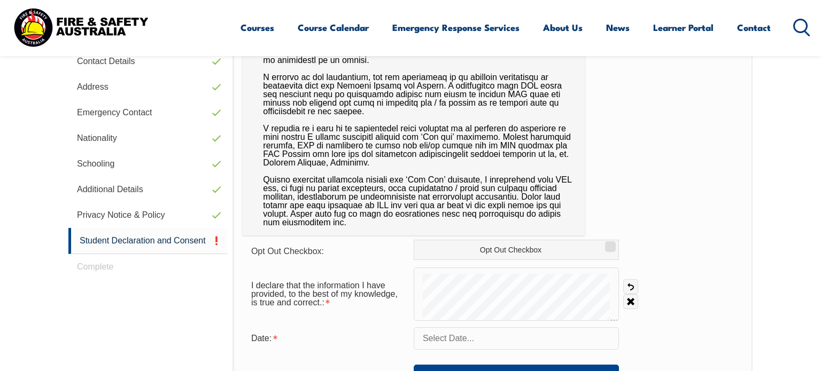
click at [515, 236] on div at bounding box center [414, 129] width 342 height 214
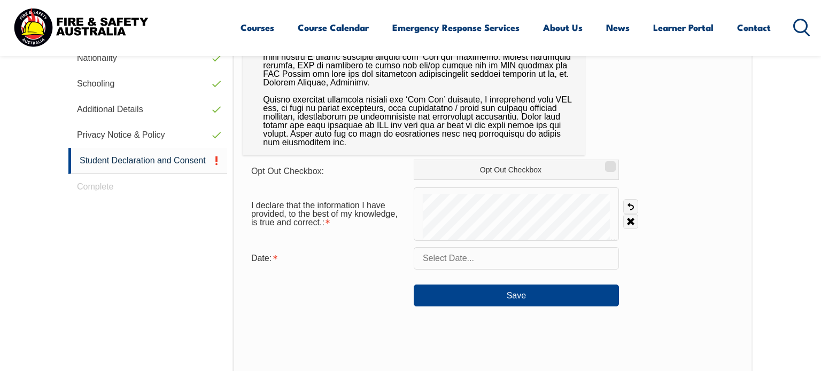
scroll to position [466, 0]
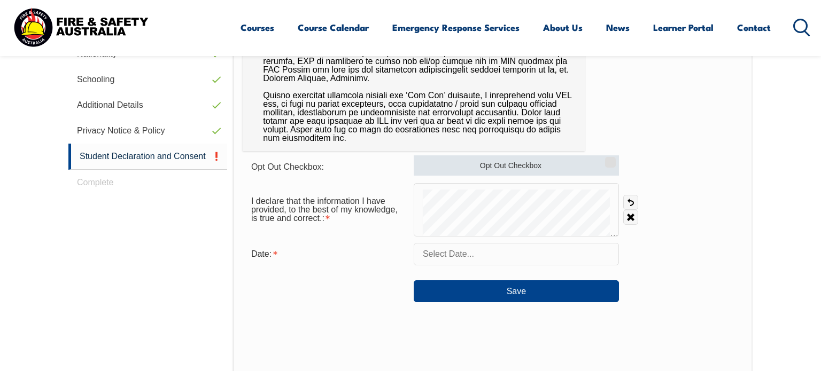
click at [609, 159] on input "Opt Out Checkbox" at bounding box center [608, 158] width 6 height 1
checkbox input "true"
click at [453, 258] on input "text" at bounding box center [516, 254] width 205 height 22
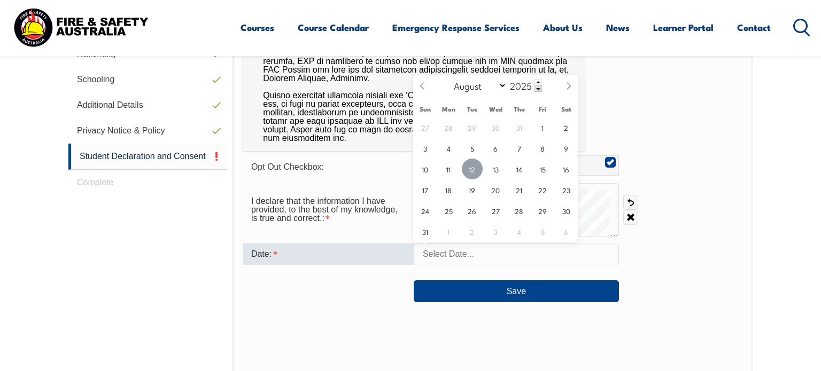
click at [470, 171] on span "12" at bounding box center [472, 169] width 21 height 21
type input "[DATE]"
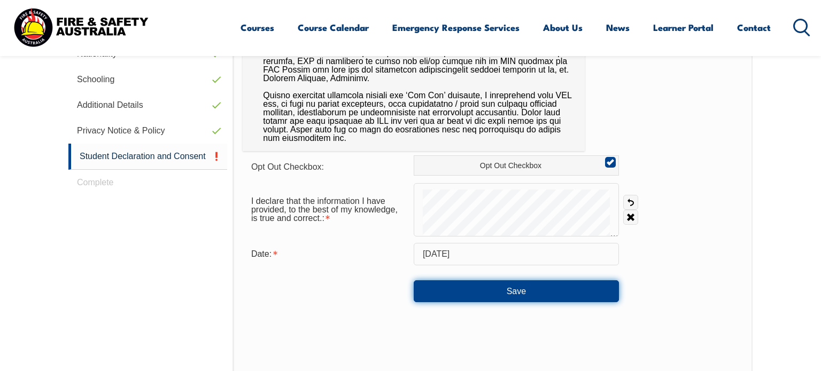
click at [518, 288] on button "Save" at bounding box center [516, 291] width 205 height 21
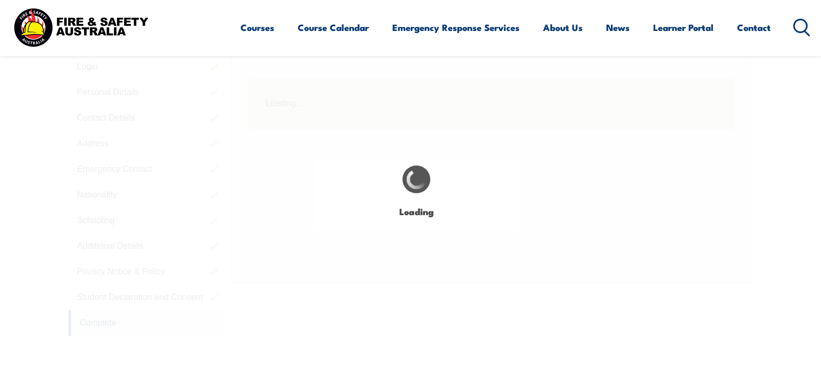
scroll to position [291, 0]
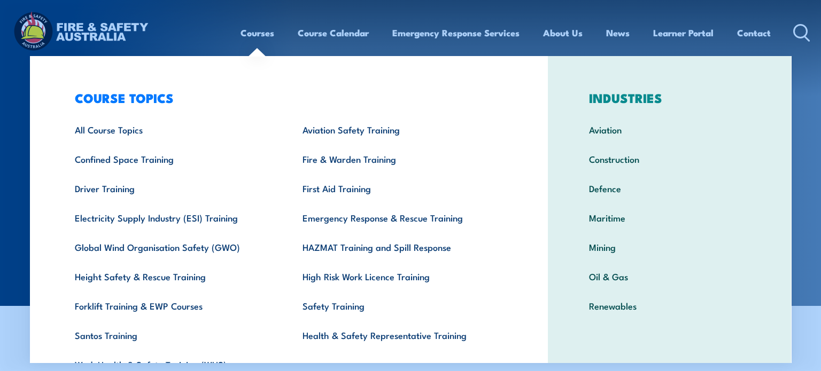
click at [254, 32] on link "Courses" at bounding box center [257, 33] width 34 height 28
